Goal: Use online tool/utility: Utilize a website feature to perform a specific function

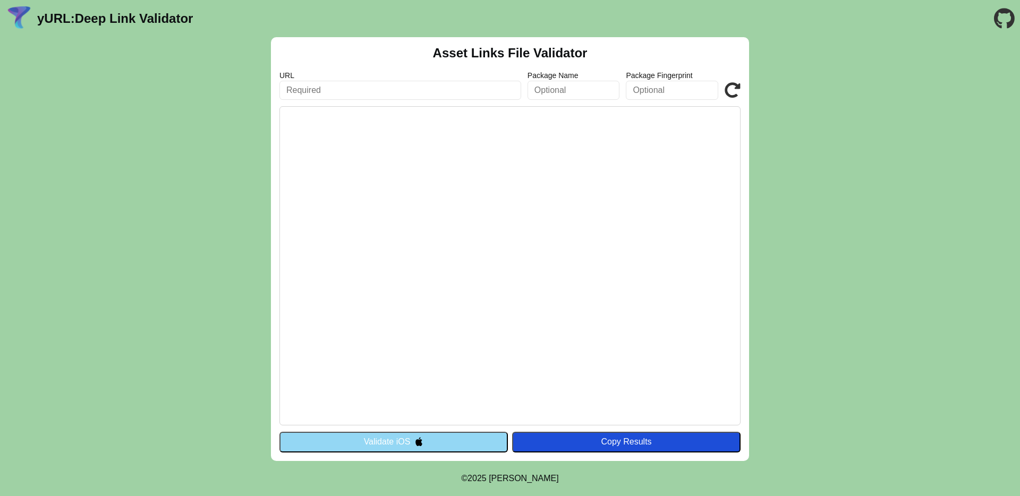
click at [309, 89] on input "text" at bounding box center [400, 90] width 242 height 19
type input "s"
type input "w"
paste input "[URL][DOMAIN_NAME]"
click at [400, 92] on input "[URL][DOMAIN_NAME]" at bounding box center [400, 90] width 242 height 19
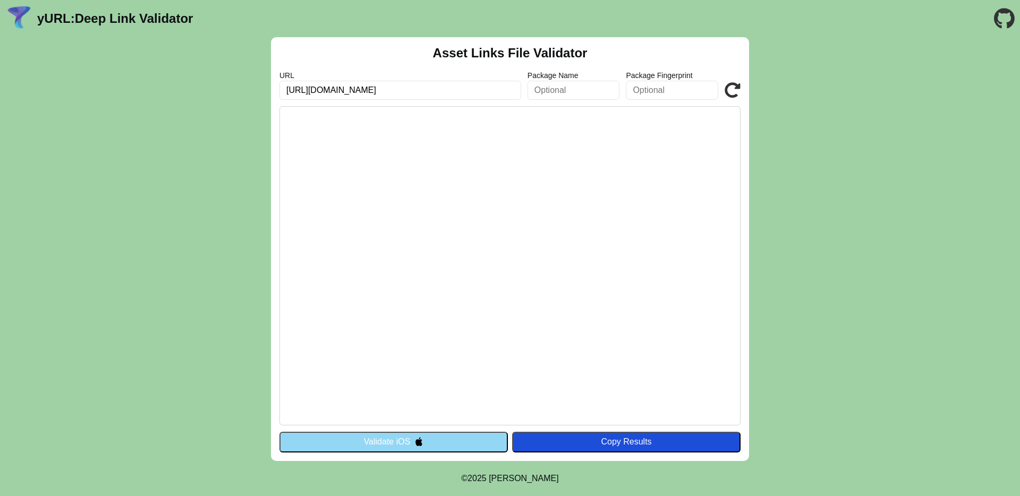
type input "[URL][DOMAIN_NAME]"
click at [738, 90] on icon at bounding box center [732, 90] width 16 height 16
